Goal: Transaction & Acquisition: Purchase product/service

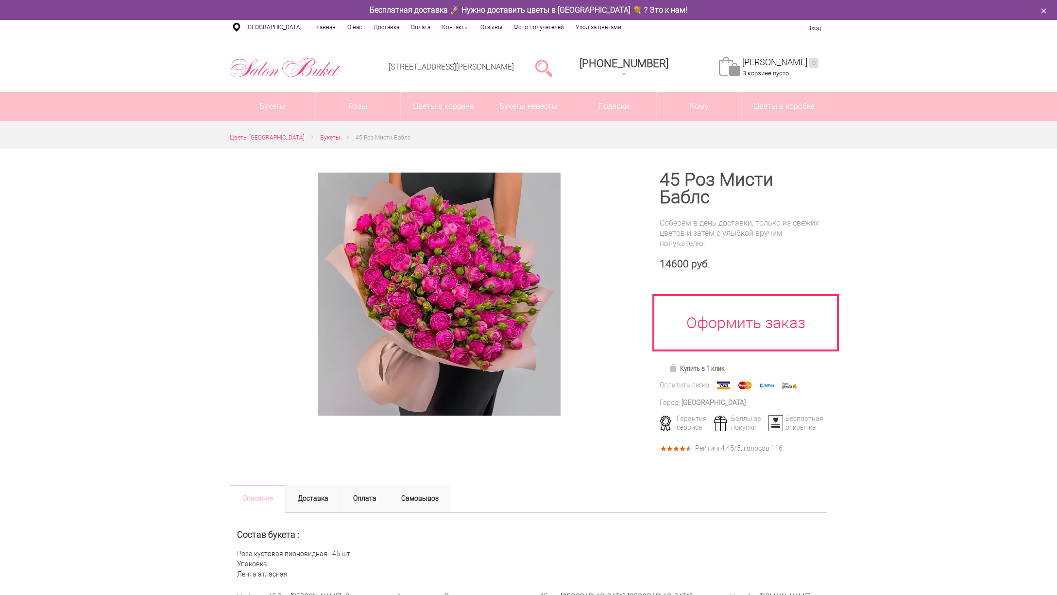
click at [312, 138] on li at bounding box center [313, 138] width 16 height 10
click at [320, 138] on span "Букеты" at bounding box center [330, 137] width 20 height 7
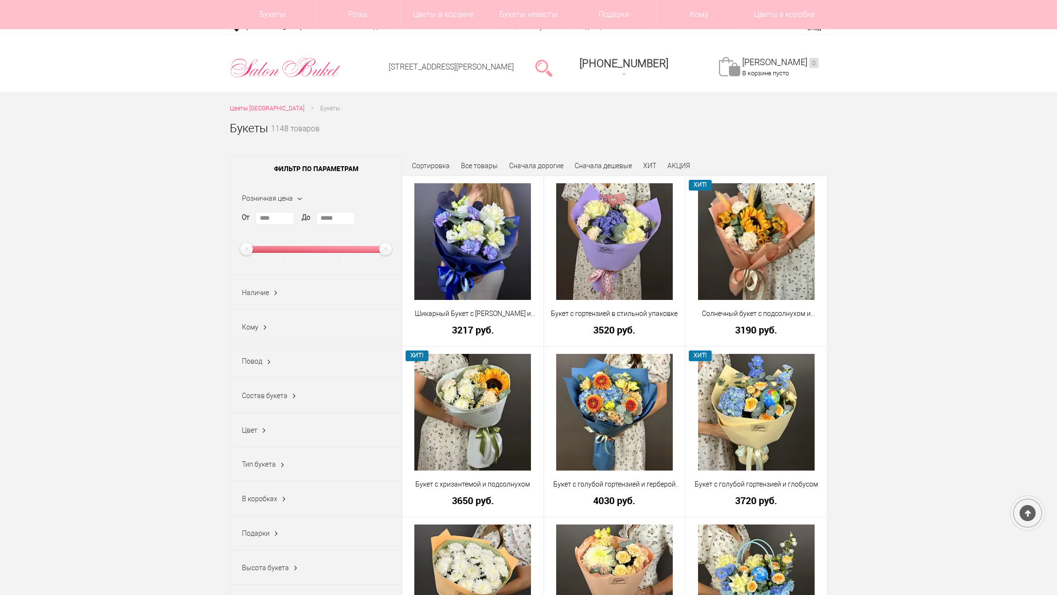
scroll to position [102, 0]
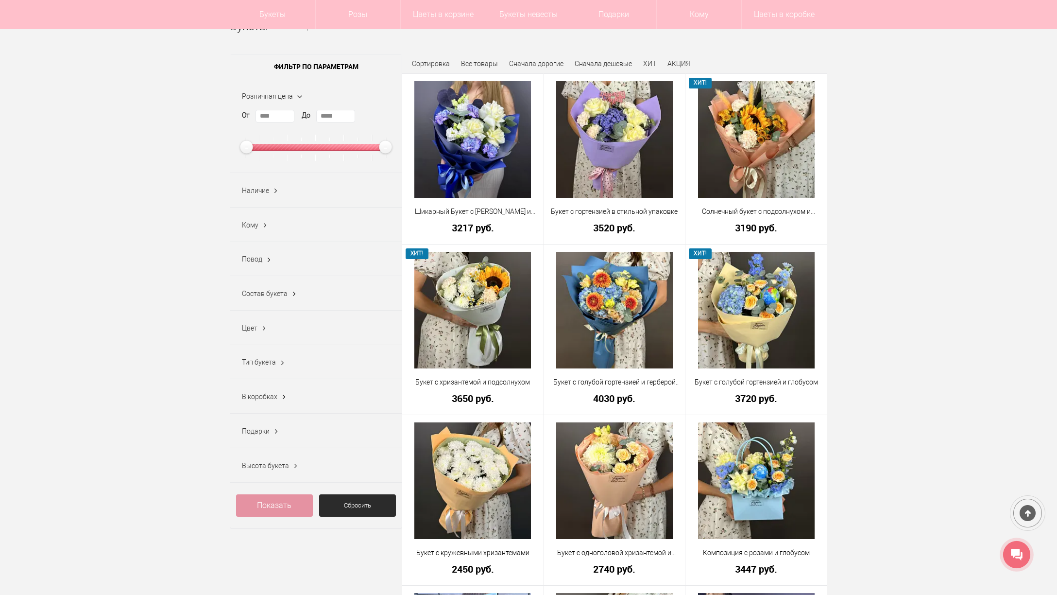
click at [290, 291] on ins at bounding box center [294, 294] width 10 height 13
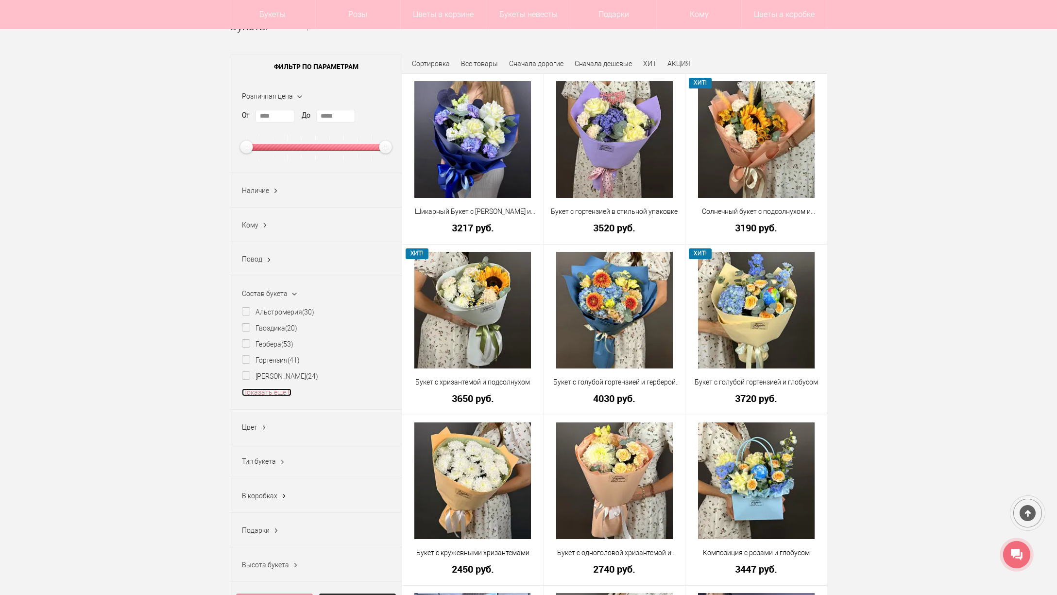
click at [273, 391] on link "Показать еще 8" at bounding box center [267, 392] width 50 height 8
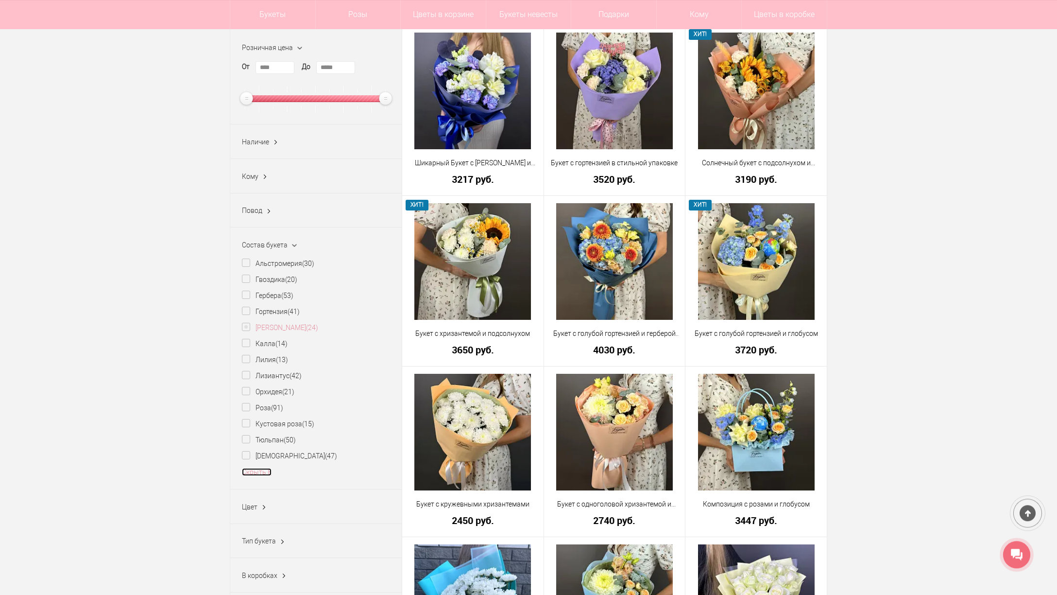
scroll to position [154, 0]
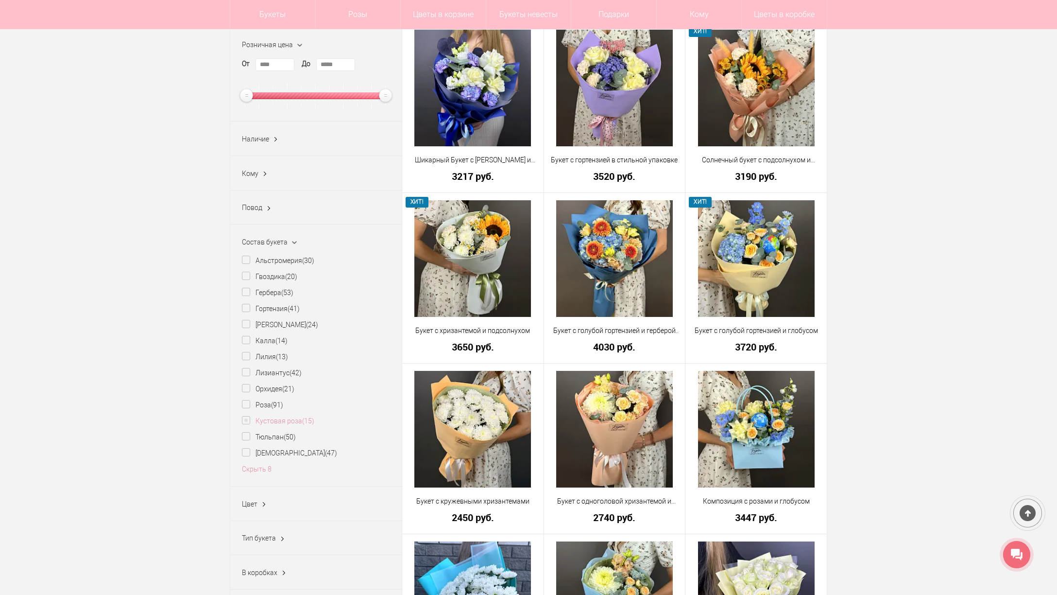
click at [278, 423] on label "Кустовая роза (15)" at bounding box center [278, 421] width 72 height 10
click at [482, 426] on link "Показать" at bounding box center [474, 424] width 25 height 18
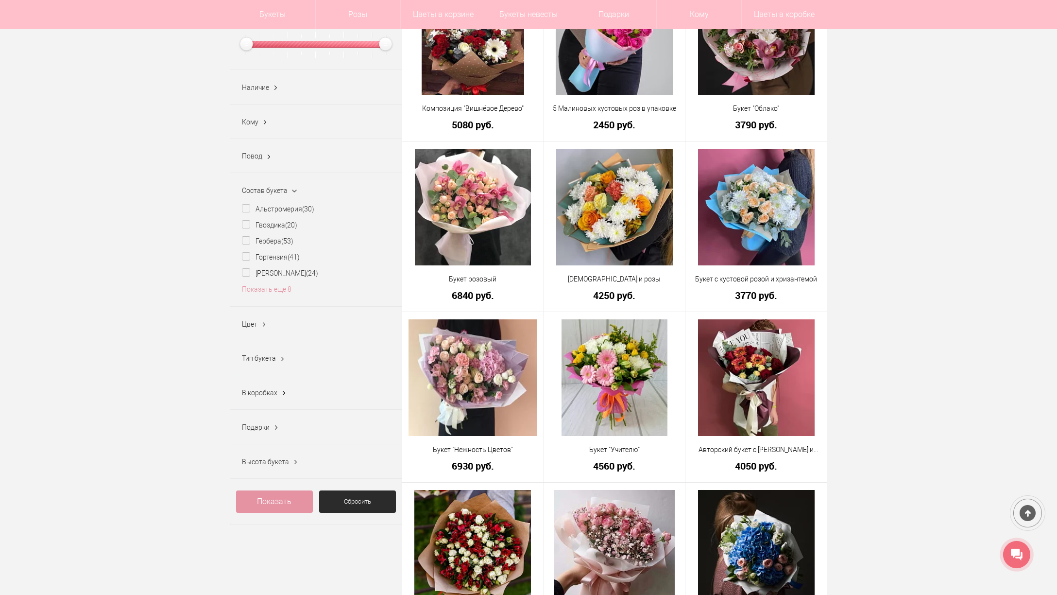
scroll to position [205, 0]
click at [265, 290] on link "Показать еще 8" at bounding box center [267, 290] width 50 height 8
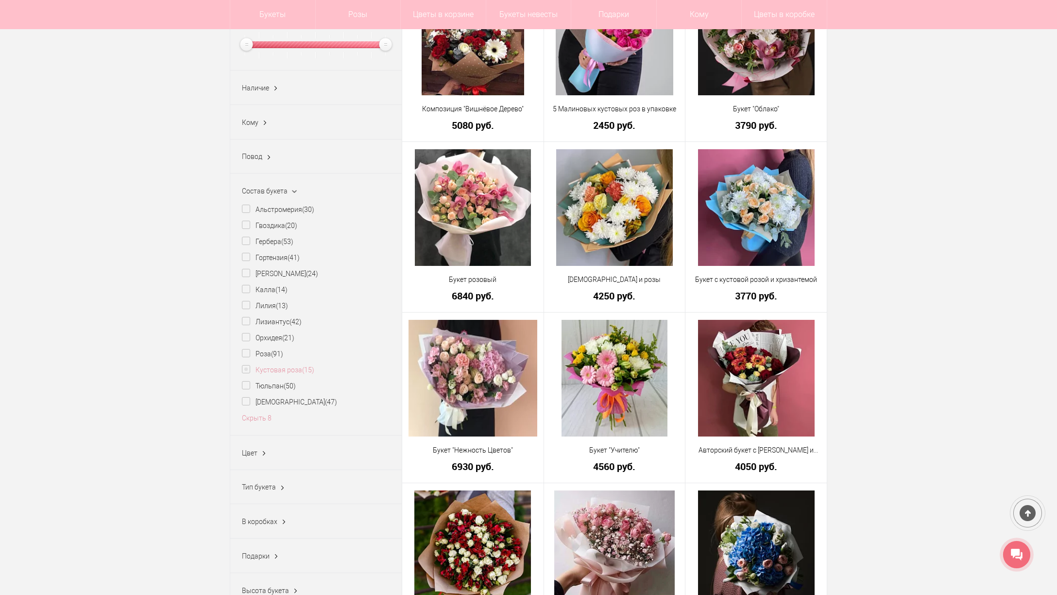
click at [245, 370] on label "Кустовая роза (15)" at bounding box center [278, 370] width 72 height 10
click at [255, 353] on label "Роза (91)" at bounding box center [262, 354] width 41 height 10
click at [473, 355] on link "Показать" at bounding box center [474, 357] width 25 height 18
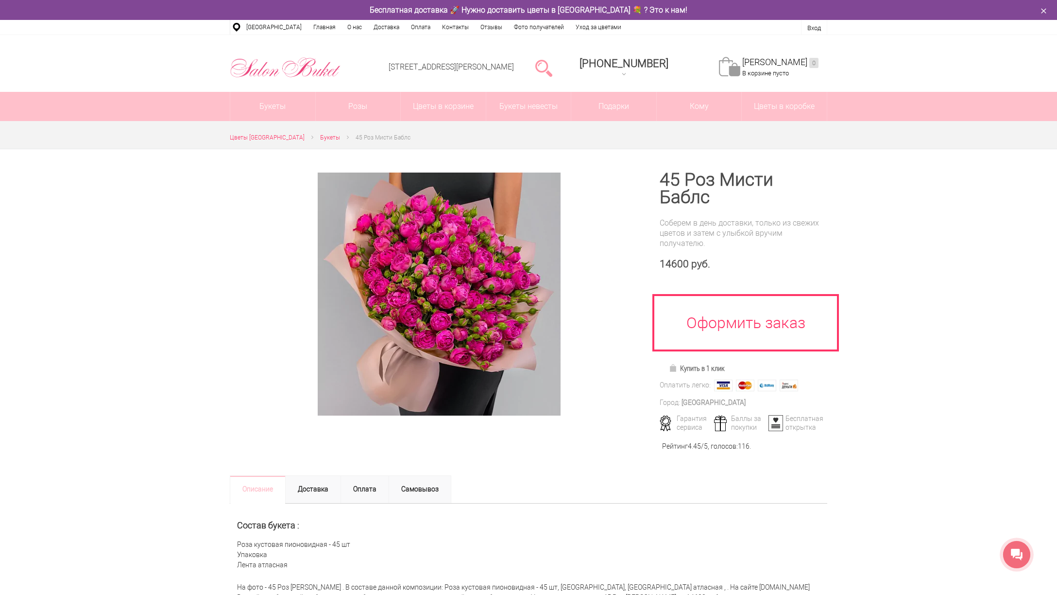
drag, startPoint x: 789, startPoint y: 205, endPoint x: 778, endPoint y: 246, distance: 42.0
click at [778, 246] on div "45 Роз Мисти Баблс Соберем в день доставки, только из свежих цветов и затем с у…" at bounding box center [744, 301] width 168 height 260
click at [778, 246] on div "Соберем в день доставки, только из свежих цветов и затем с улыбкой вручим получ…" at bounding box center [744, 233] width 168 height 31
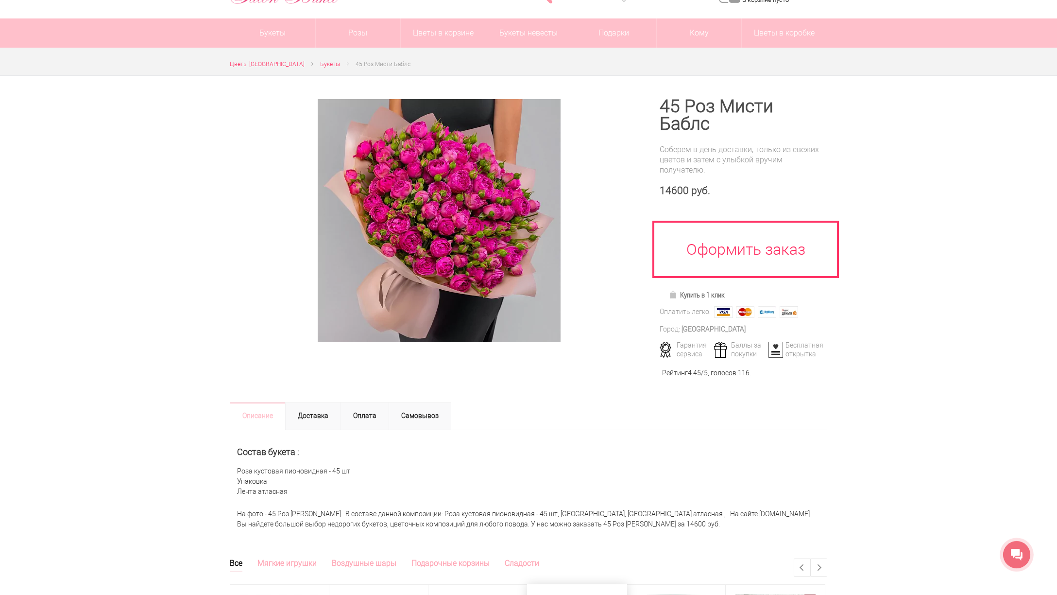
scroll to position [205, 0]
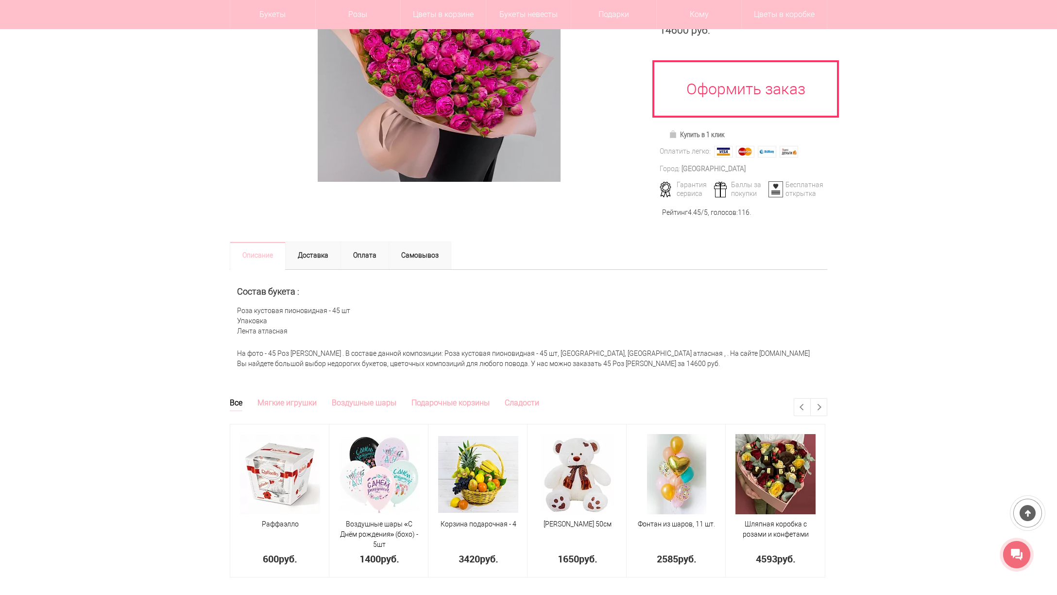
drag, startPoint x: 366, startPoint y: 340, endPoint x: 680, endPoint y: 366, distance: 314.5
click at [680, 366] on div "Описание Состав букета : Роза кустовая пионовидная - 45 шт Упаковка Лента атлас…" at bounding box center [529, 333] width 598 height 129
click at [680, 366] on div "На фото - 45 Роз Мисти Баблс . В составе данной композиции: Роза кустовая пионо…" at bounding box center [529, 358] width 598 height 30
click at [691, 365] on div "На фото - 45 Роз Мисти Баблс . В составе данной композиции: Роза кустовая пионо…" at bounding box center [529, 358] width 598 height 30
drag, startPoint x: 617, startPoint y: 322, endPoint x: 637, endPoint y: 362, distance: 45.6
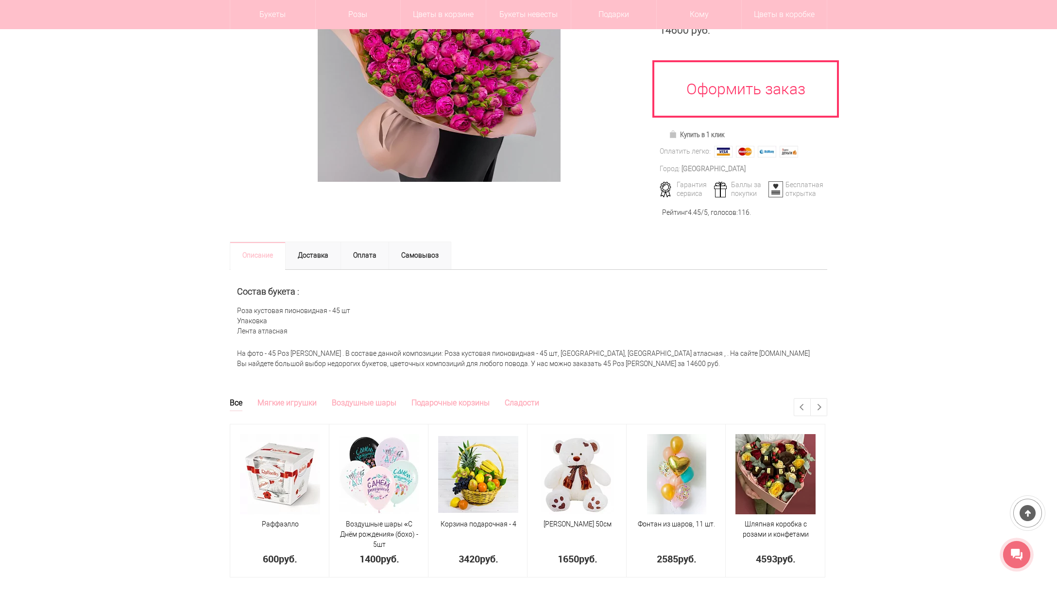
click at [637, 362] on div "Описание Состав букета : Роза кустовая пионовидная - 45 шт Упаковка Лента атлас…" at bounding box center [529, 333] width 598 height 129
click at [637, 362] on div "На фото - 45 Роз Мисти Баблс . В составе данной композиции: Роза кустовая пионо…" at bounding box center [529, 358] width 598 height 30
drag, startPoint x: 642, startPoint y: 363, endPoint x: 651, endPoint y: 364, distance: 9.8
click at [651, 364] on div "На фото - 45 Роз Мисти Баблс . В составе данной композиции: Роза кустовая пионо…" at bounding box center [529, 358] width 598 height 30
